Goal: Task Accomplishment & Management: Manage account settings

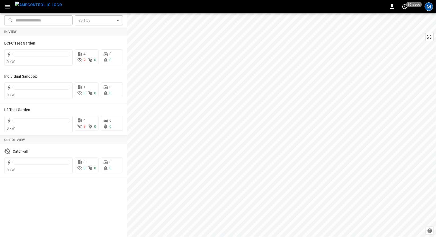
click at [426, 6] on div "M" at bounding box center [428, 6] width 8 height 8
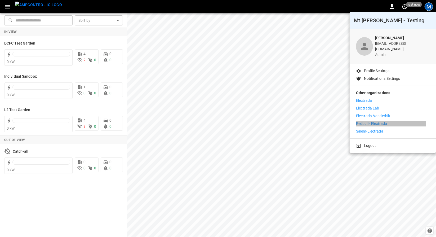
click at [385, 121] on p "Redbull - Electrada" at bounding box center [371, 124] width 31 height 6
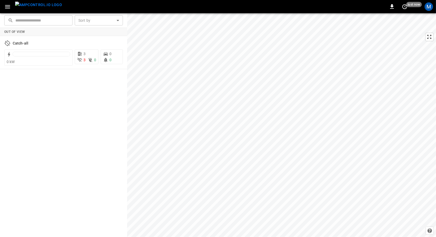
click at [432, 10] on div "M" at bounding box center [428, 7] width 10 height 10
click at [429, 6] on div "M" at bounding box center [428, 6] width 8 height 8
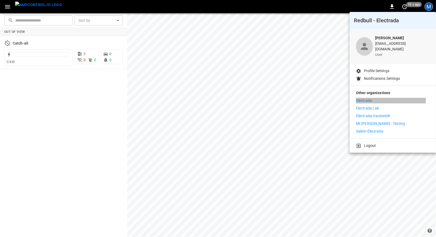
click at [378, 98] on li "Electrada" at bounding box center [393, 101] width 74 height 6
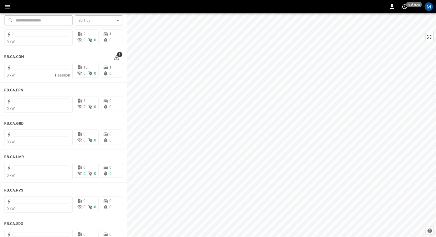
scroll to position [687, 0]
click at [22, 89] on h6 "RB.CA.FRN" at bounding box center [13, 89] width 19 height 6
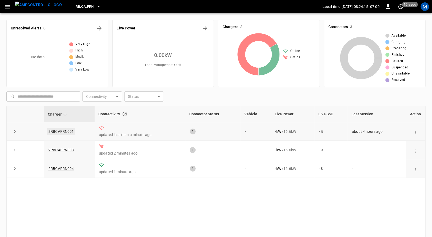
click at [56, 133] on link "2RBCAFRN001" at bounding box center [61, 131] width 28 height 6
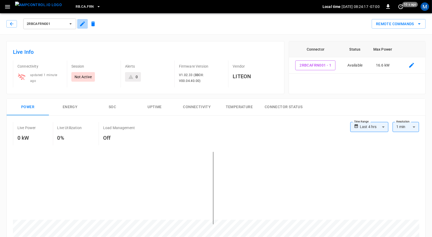
click at [81, 24] on icon "button" at bounding box center [82, 23] width 5 height 5
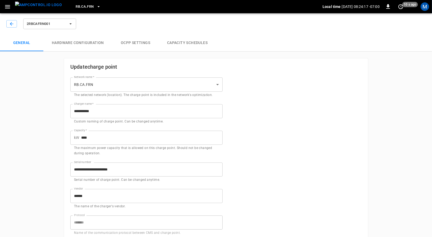
type input "**********"
click at [10, 23] on icon "button" at bounding box center [11, 23] width 5 height 5
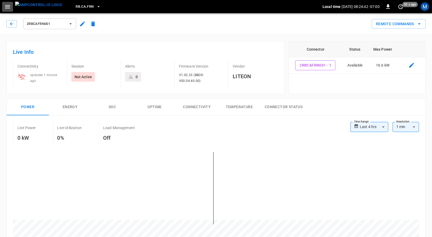
click at [12, 6] on button "button" at bounding box center [7, 7] width 11 height 10
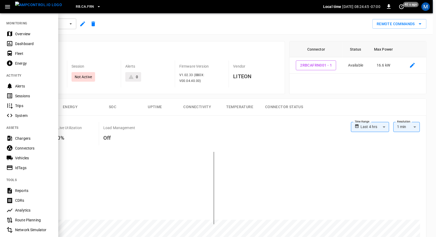
click at [76, 9] on span "RB.CA.FRN" at bounding box center [85, 7] width 18 height 6
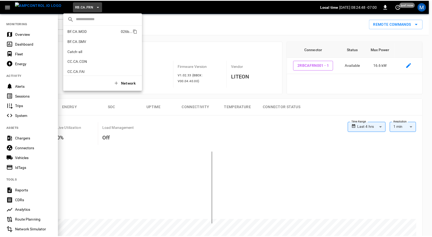
scroll to position [21, 0]
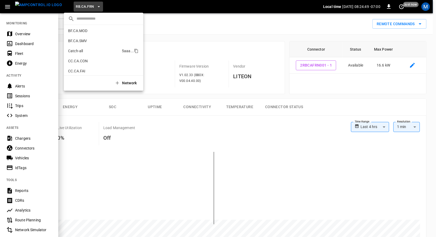
click at [100, 52] on li "Catch-all 5aaa ..." at bounding box center [103, 51] width 79 height 10
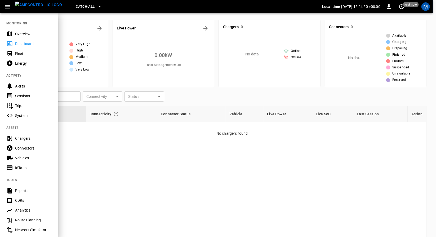
click at [126, 208] on div at bounding box center [218, 118] width 436 height 237
